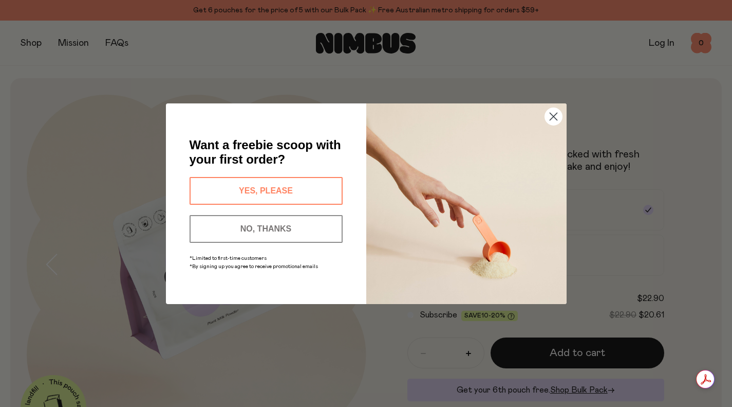
click at [550, 120] on icon "Close dialog" at bounding box center [553, 116] width 7 height 7
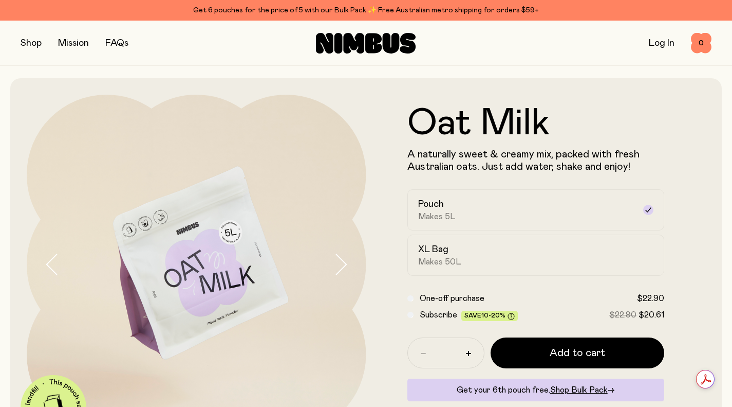
click at [116, 49] on div "FAQs" at bounding box center [116, 43] width 23 height 14
click at [115, 45] on link "FAQs" at bounding box center [116, 43] width 23 height 9
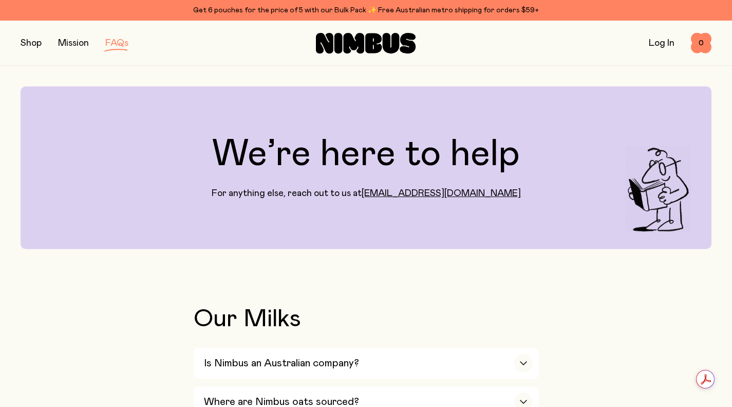
click at [396, 43] on icon at bounding box center [391, 43] width 17 height 21
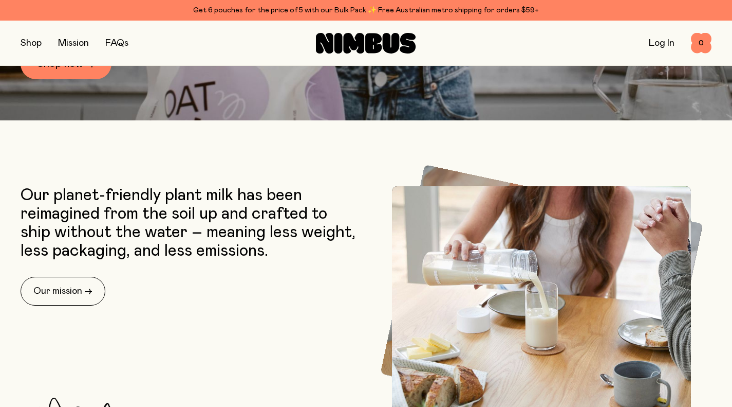
scroll to position [308, 0]
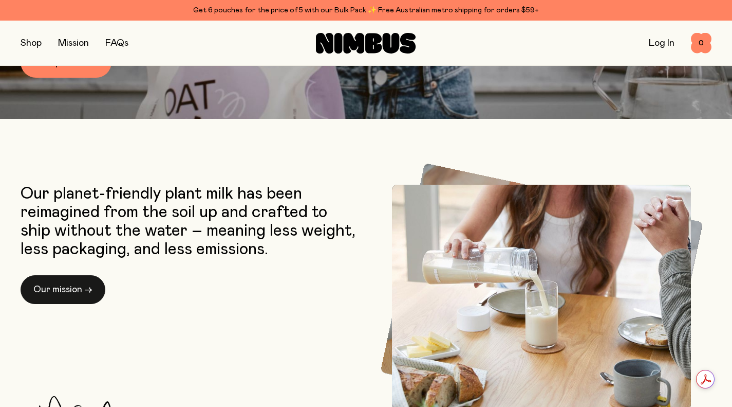
click at [63, 286] on link "Our mission →" at bounding box center [63, 289] width 85 height 29
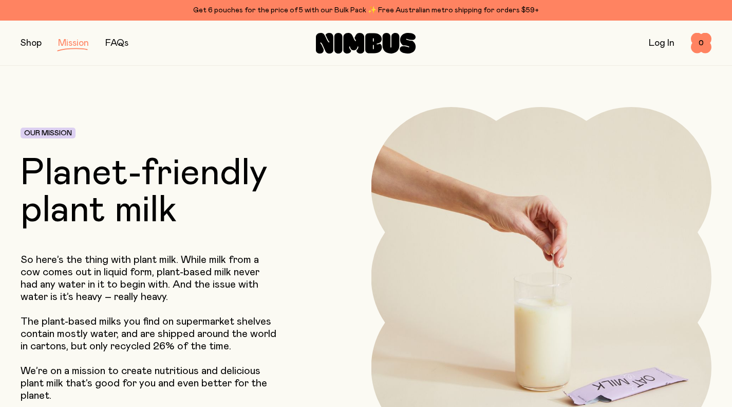
click at [123, 44] on link "FAQs" at bounding box center [116, 43] width 23 height 9
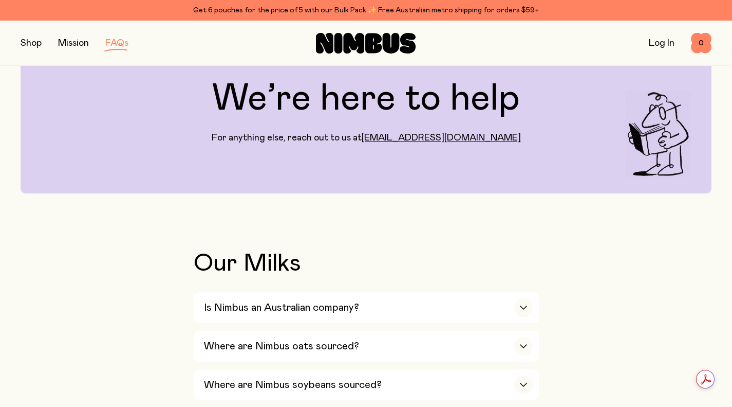
scroll to position [154, 0]
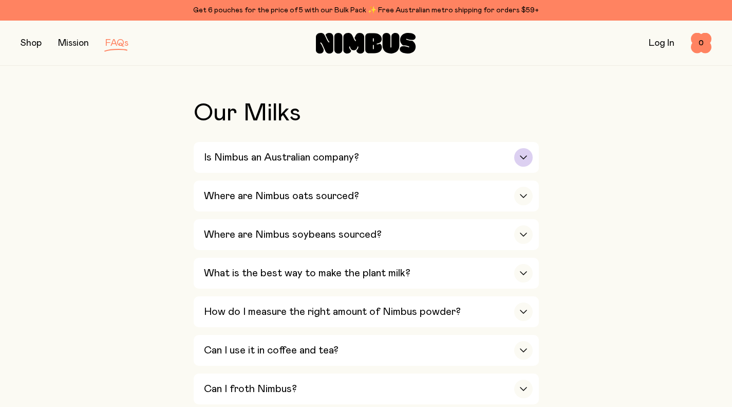
click at [250, 161] on h3 "Is Nimbus an Australian company?" at bounding box center [281, 157] width 155 height 12
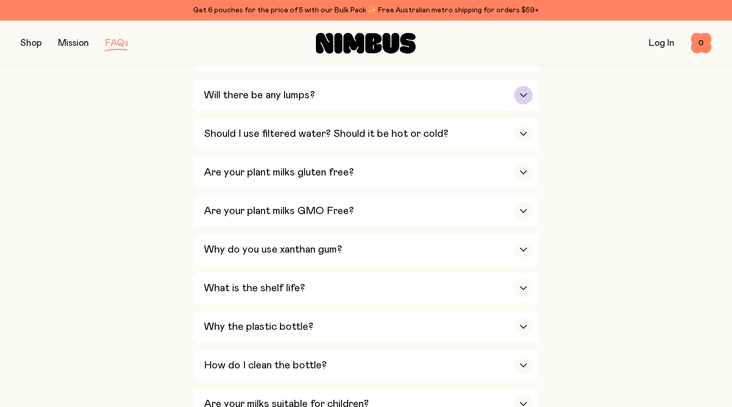
scroll to position [463, 0]
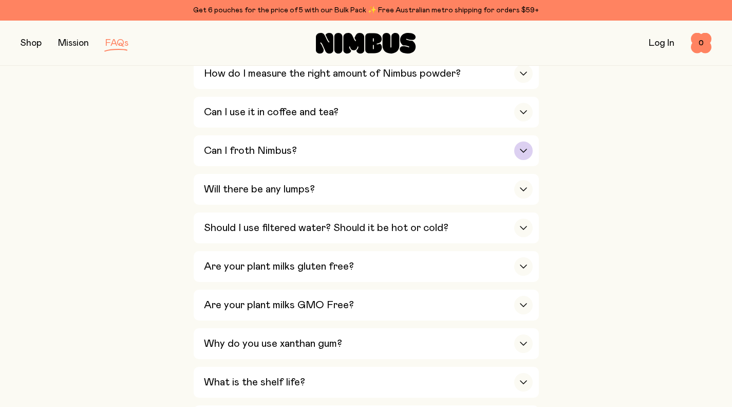
click at [229, 149] on h3 "Can I froth Nimbus?" at bounding box center [250, 150] width 93 height 12
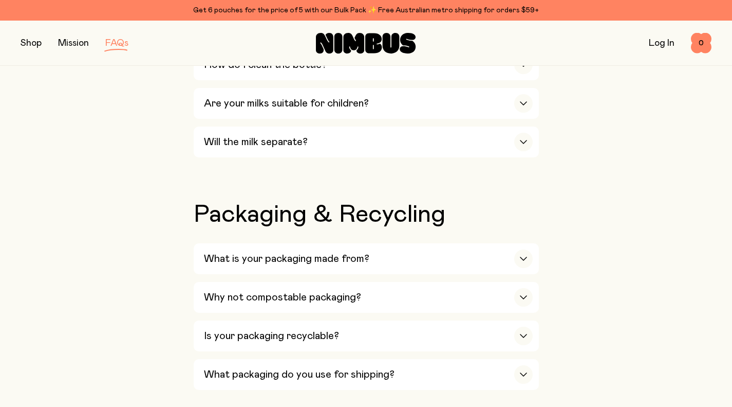
scroll to position [1224, 0]
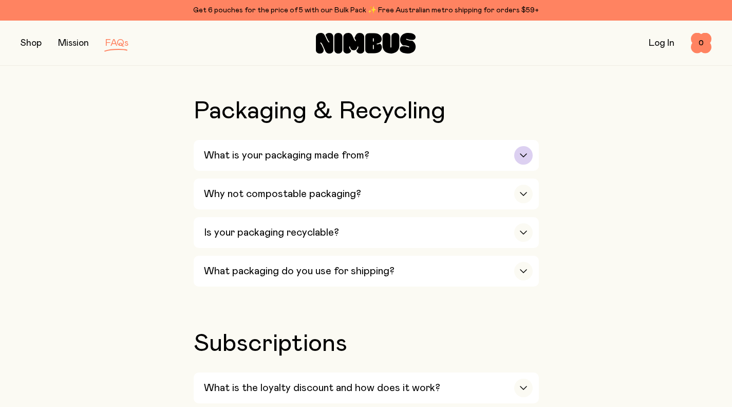
click at [231, 149] on h3 "What is your packaging made from?" at bounding box center [287, 155] width 166 height 12
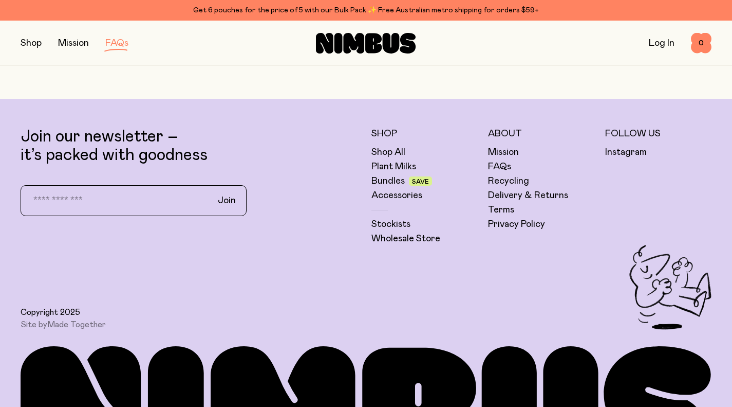
scroll to position [2398, 0]
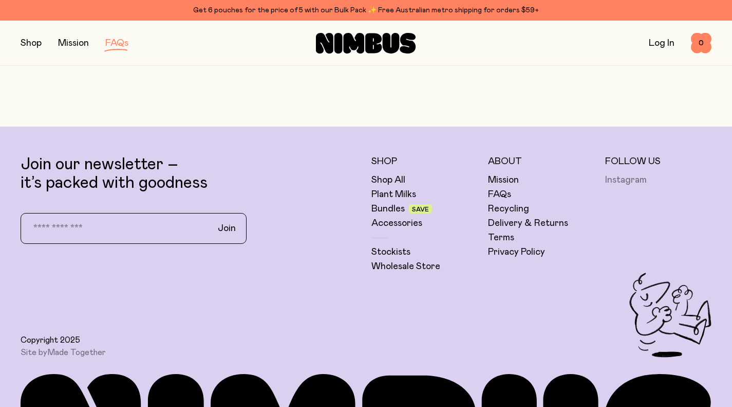
click at [628, 174] on link "Instagram" at bounding box center [626, 180] width 42 height 12
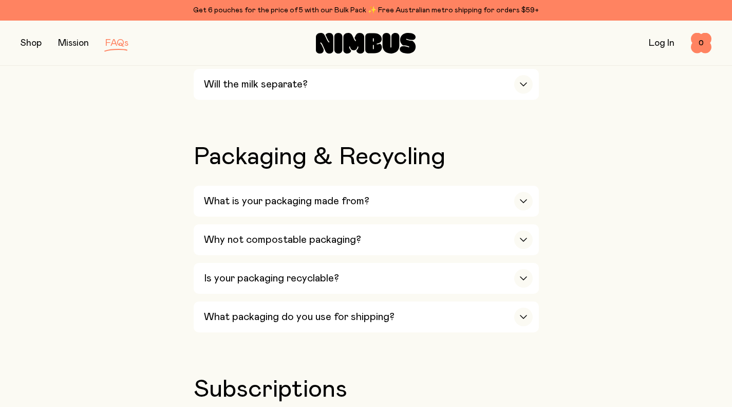
scroll to position [947, 0]
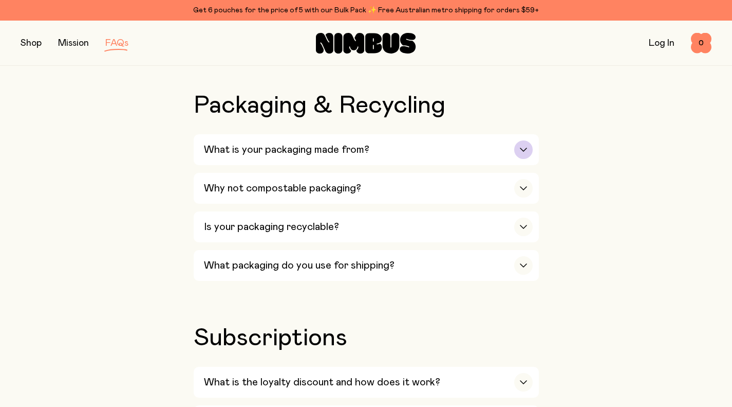
click at [322, 143] on h3 "What is your packaging made from?" at bounding box center [287, 149] width 166 height 12
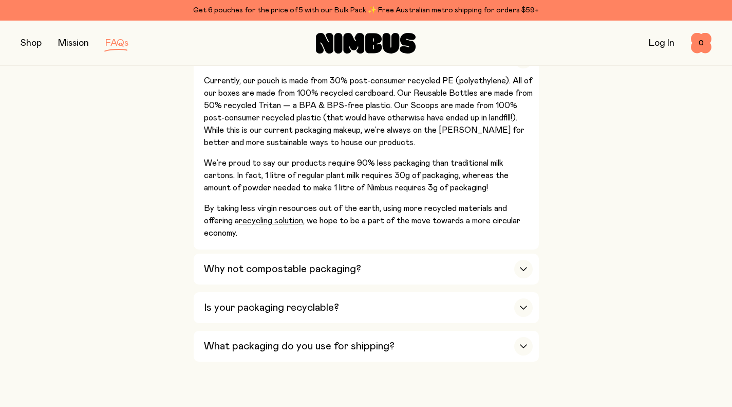
scroll to position [1050, 0]
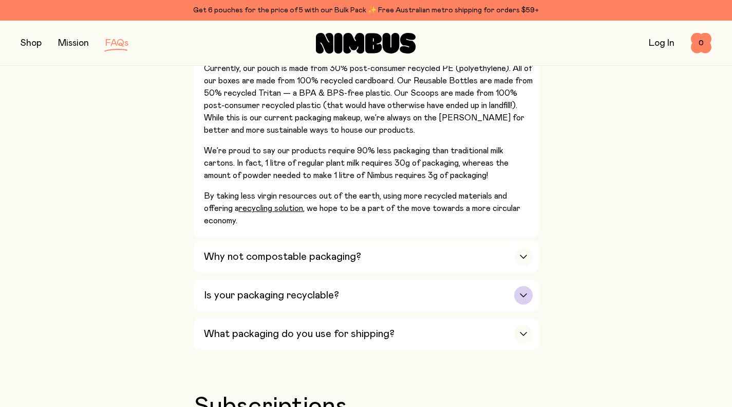
click at [217, 289] on h3 "Is your packaging recyclable?" at bounding box center [271, 295] width 135 height 12
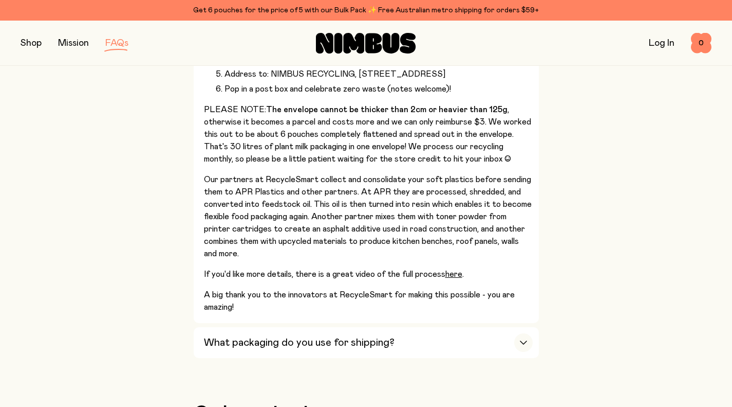
scroll to position [1461, 0]
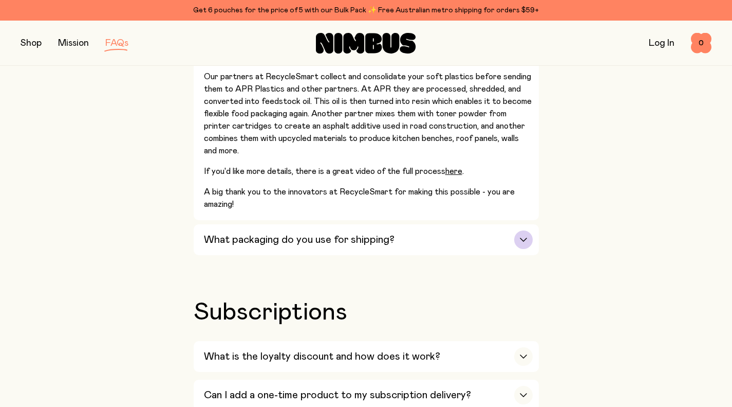
click at [230, 233] on h3 "What packaging do you use for shipping?" at bounding box center [299, 239] width 191 height 12
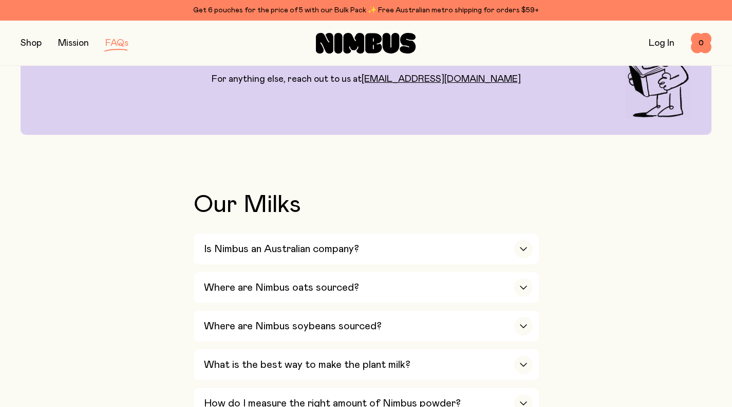
scroll to position [0, 0]
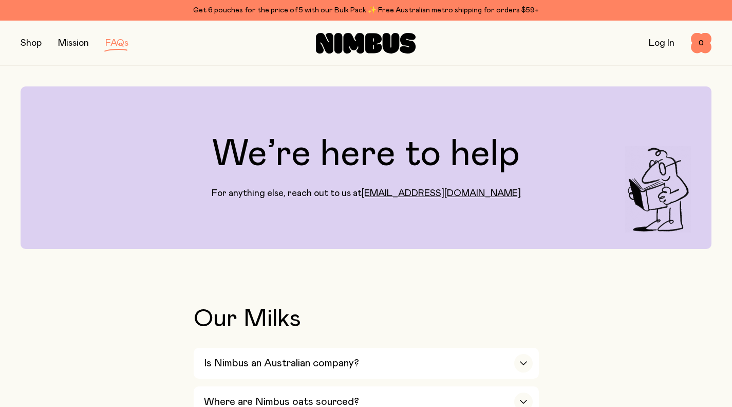
click at [79, 43] on link "Mission" at bounding box center [73, 43] width 31 height 9
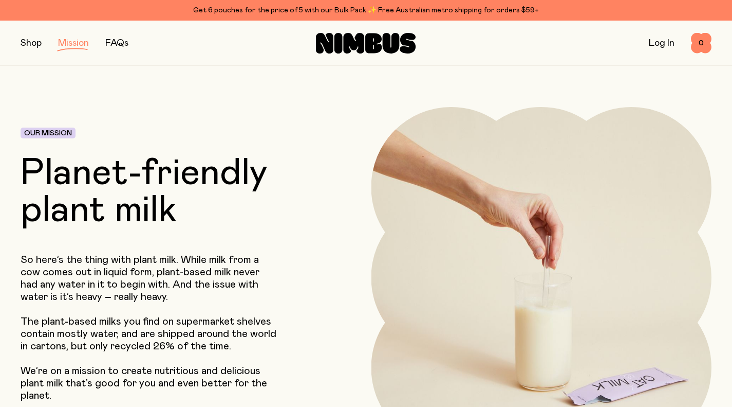
click at [35, 36] on button "button" at bounding box center [31, 43] width 21 height 14
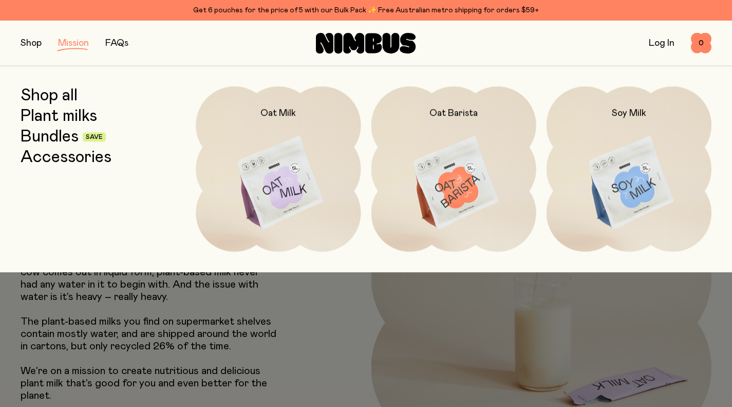
click at [270, 174] on img at bounding box center [278, 183] width 165 height 194
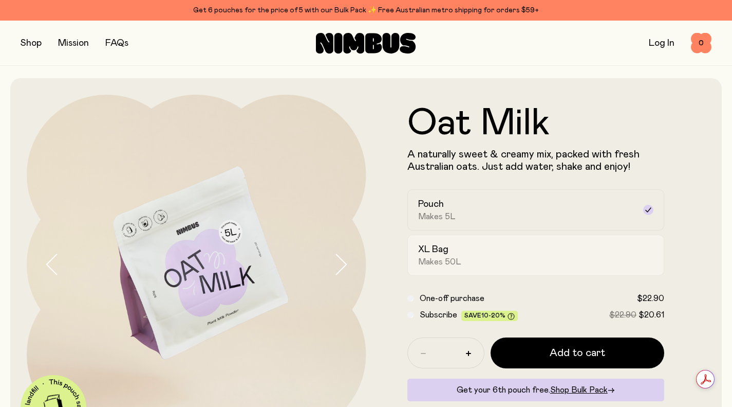
click at [470, 250] on div "XL Bag Makes 50L" at bounding box center [526, 255] width 217 height 24
